Goal: Transaction & Acquisition: Purchase product/service

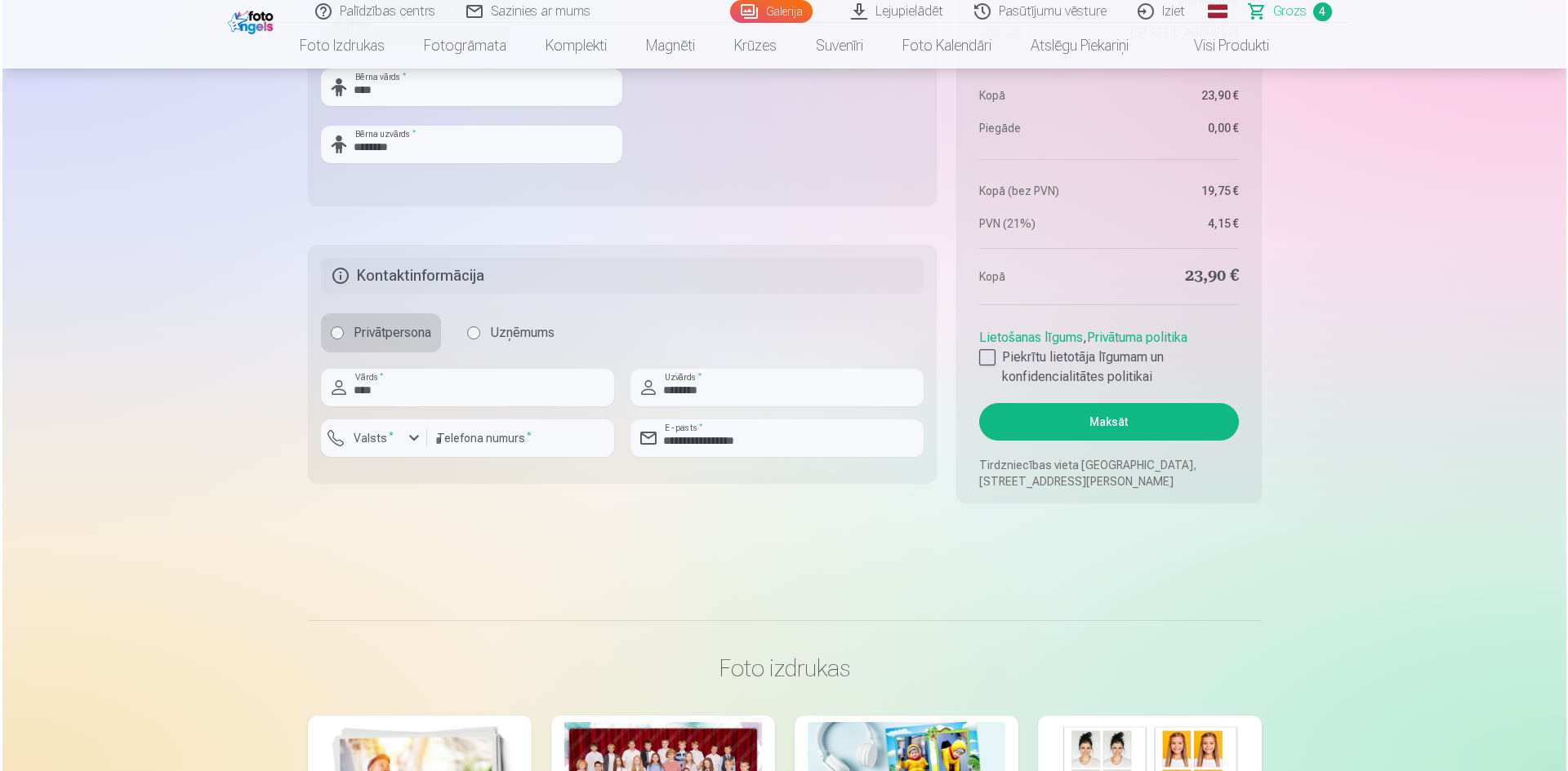
scroll to position [1306, 0]
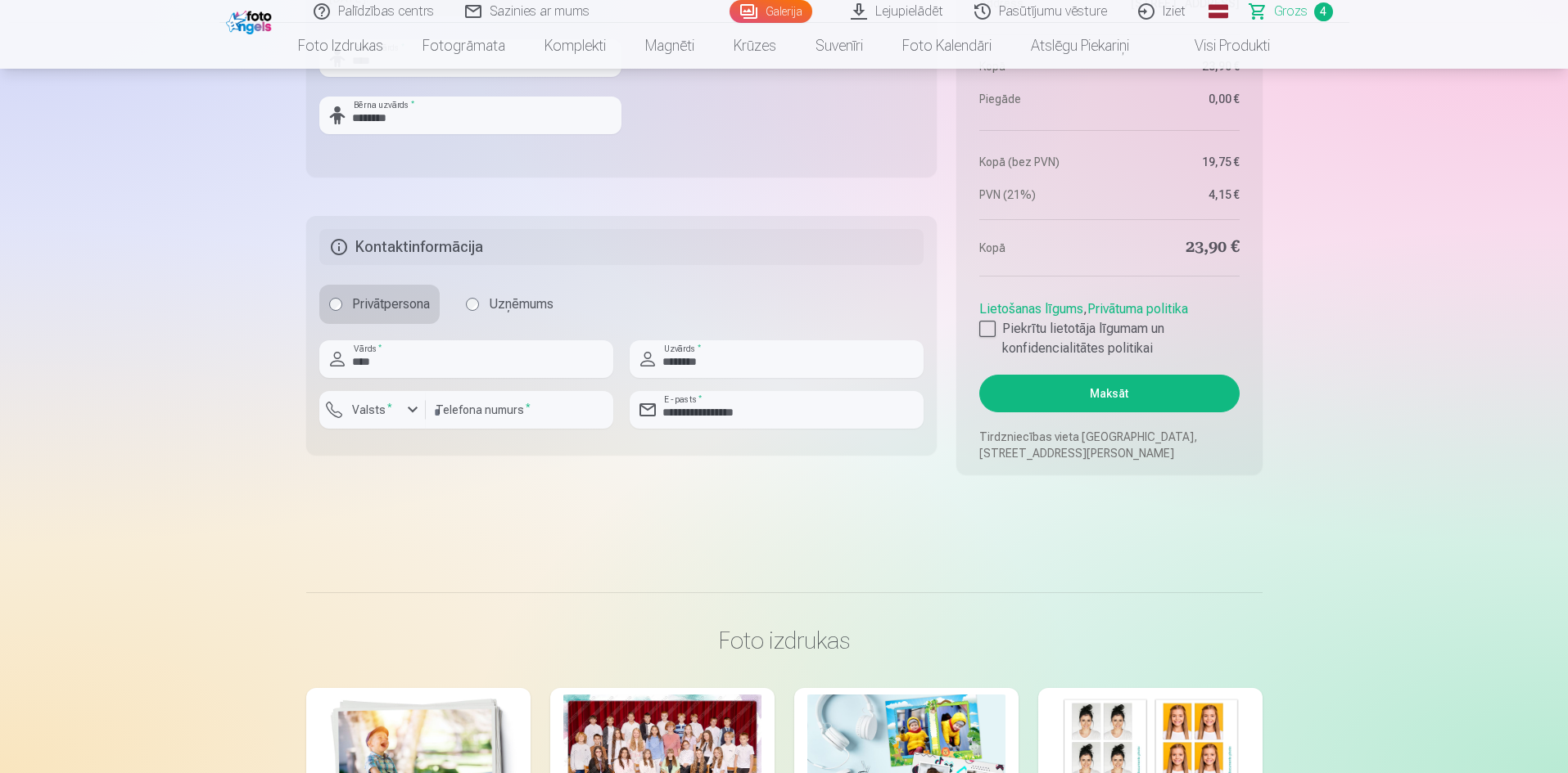
click at [1070, 393] on button "Maksāt" at bounding box center [1109, 393] width 259 height 38
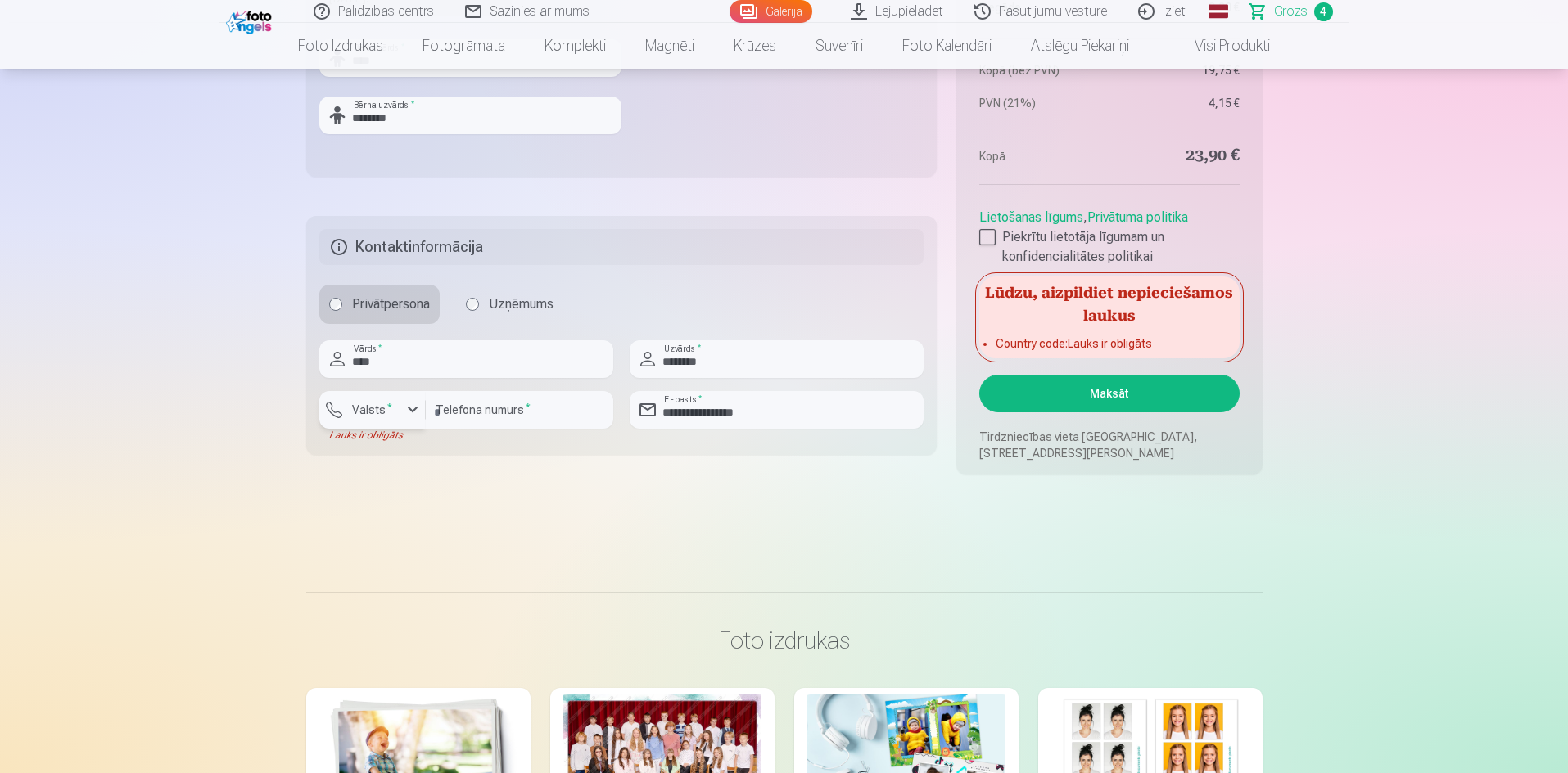
click at [382, 419] on div "button" at bounding box center [377, 412] width 49 height 16
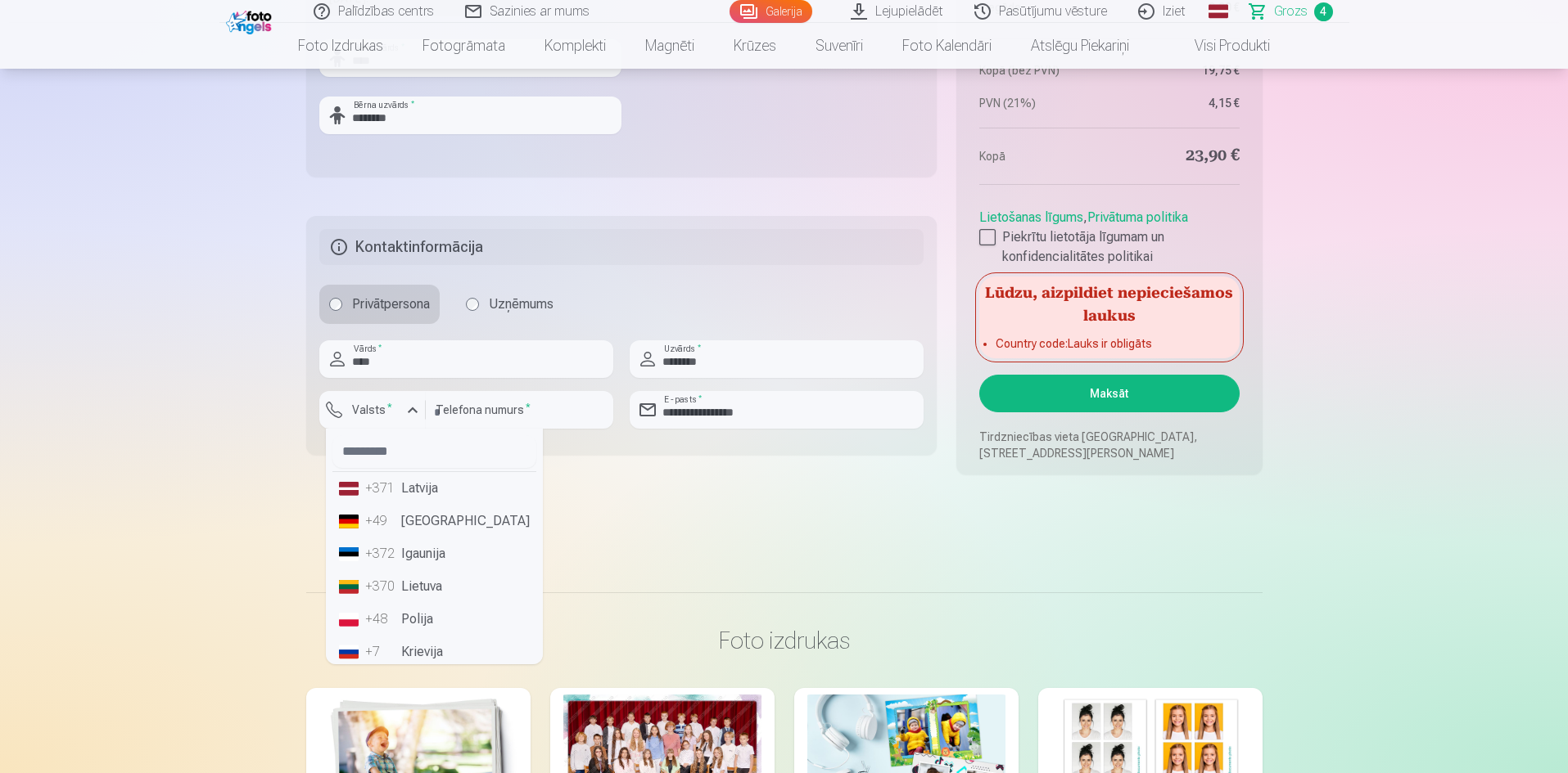
click at [379, 492] on div "+371" at bounding box center [381, 488] width 33 height 19
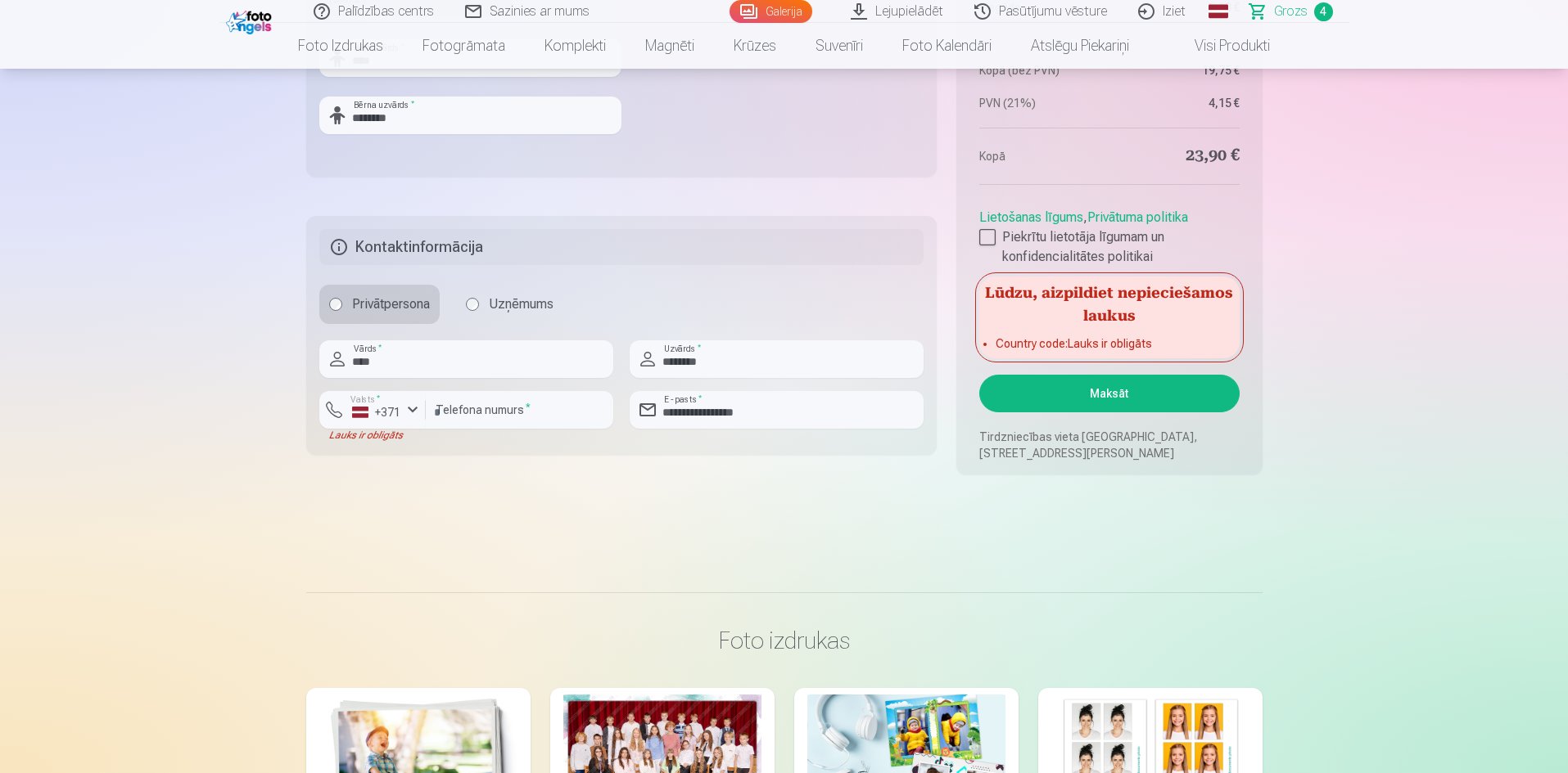
click at [1022, 391] on button "Maksāt" at bounding box center [1109, 393] width 259 height 38
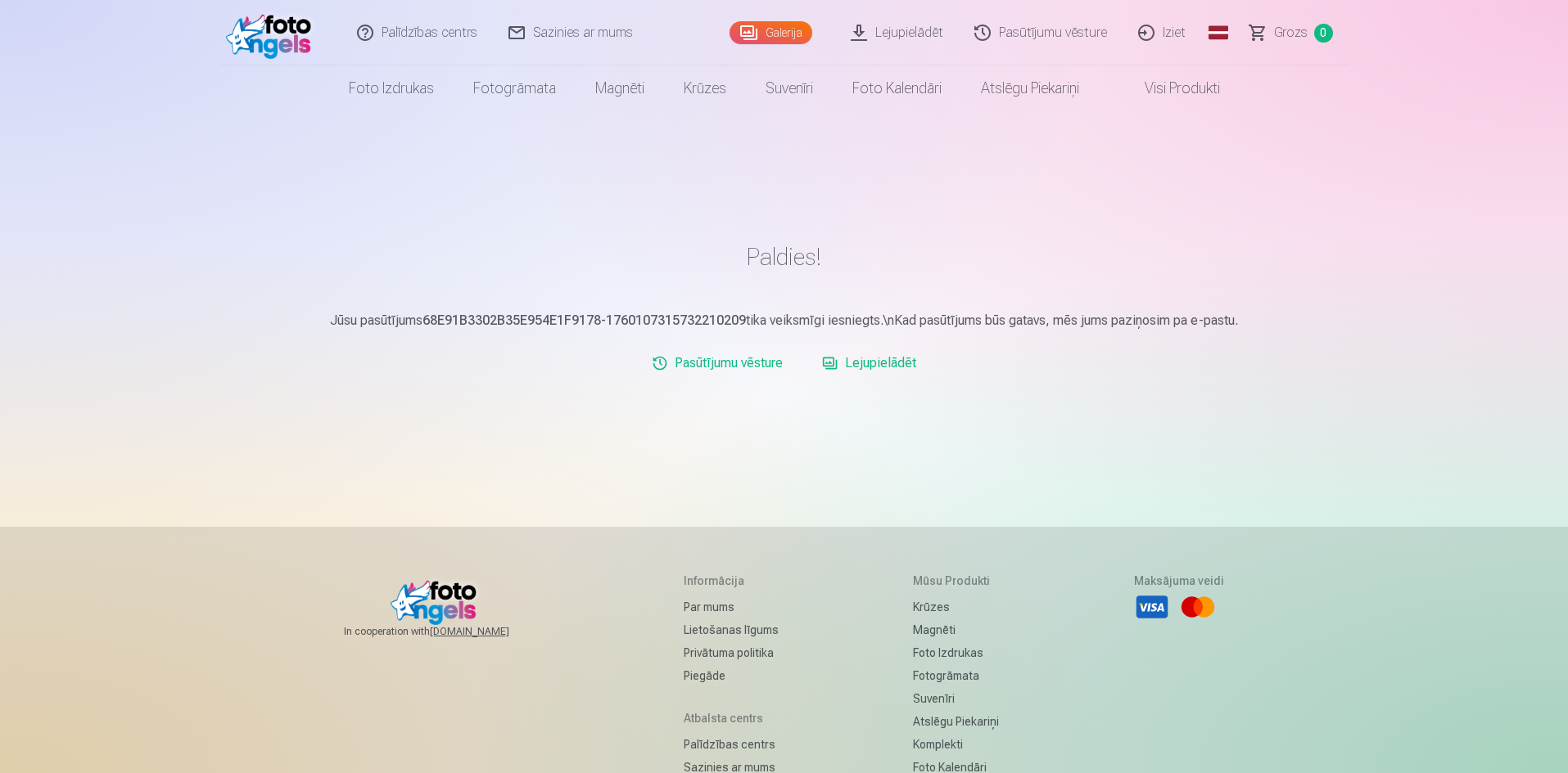
click at [853, 360] on link "Lejupielādēt" at bounding box center [869, 363] width 107 height 33
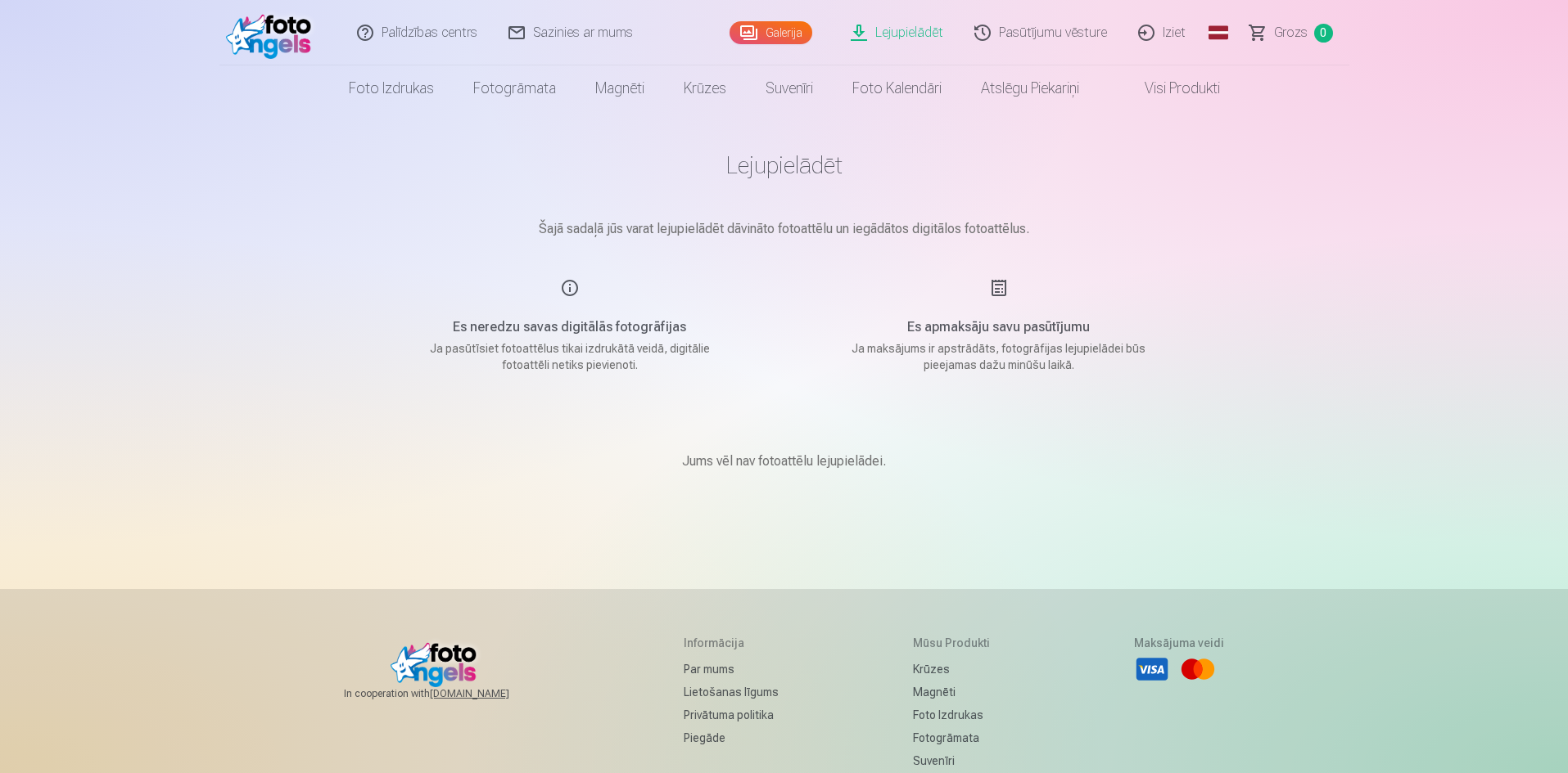
click at [872, 29] on link "Lejupielādēt" at bounding box center [898, 33] width 123 height 66
